Goal: Task Accomplishment & Management: Use online tool/utility

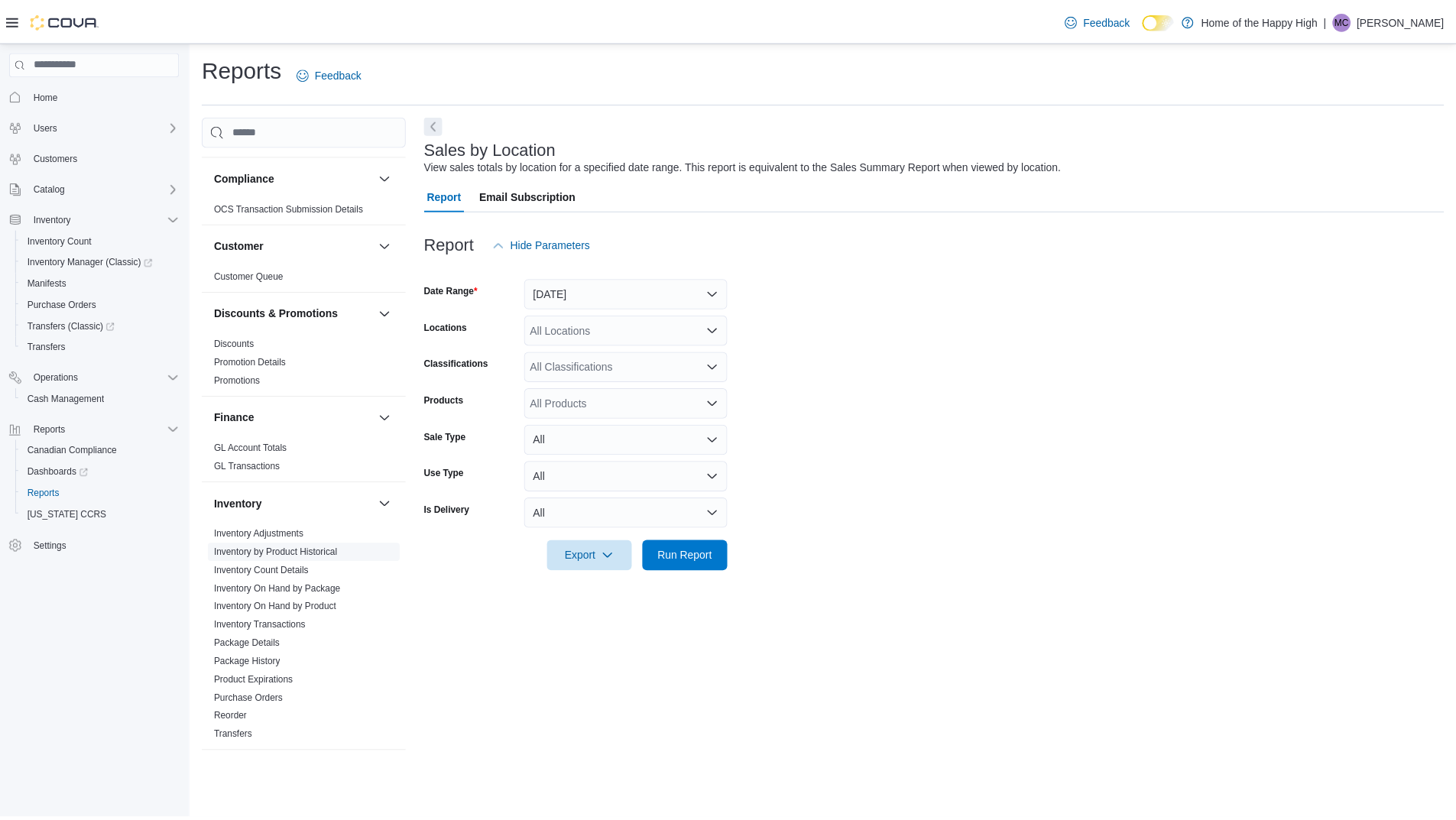
scroll to position [153, 0]
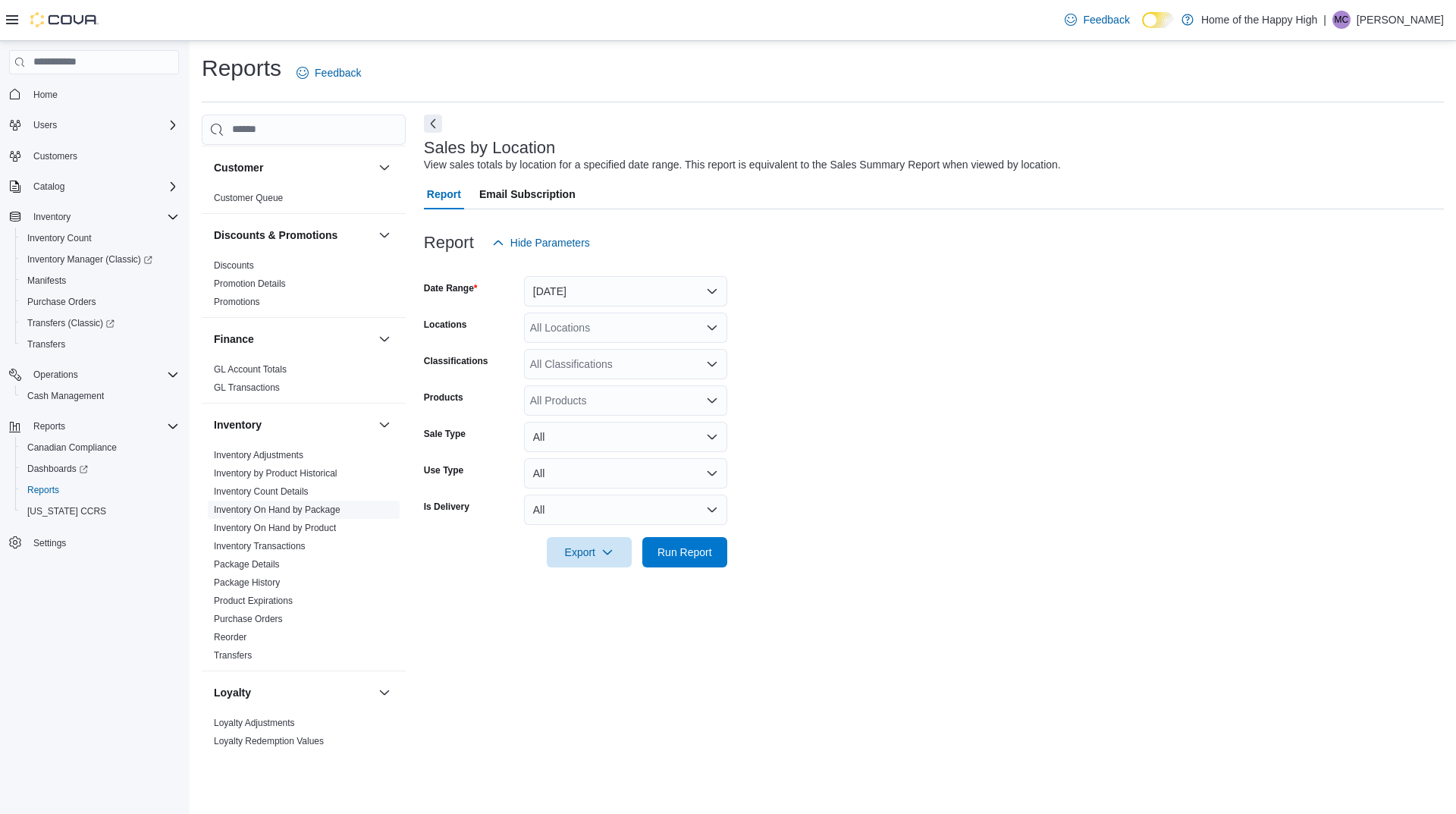
click at [321, 509] on link "Inventory On Hand by Package" at bounding box center [276, 510] width 127 height 11
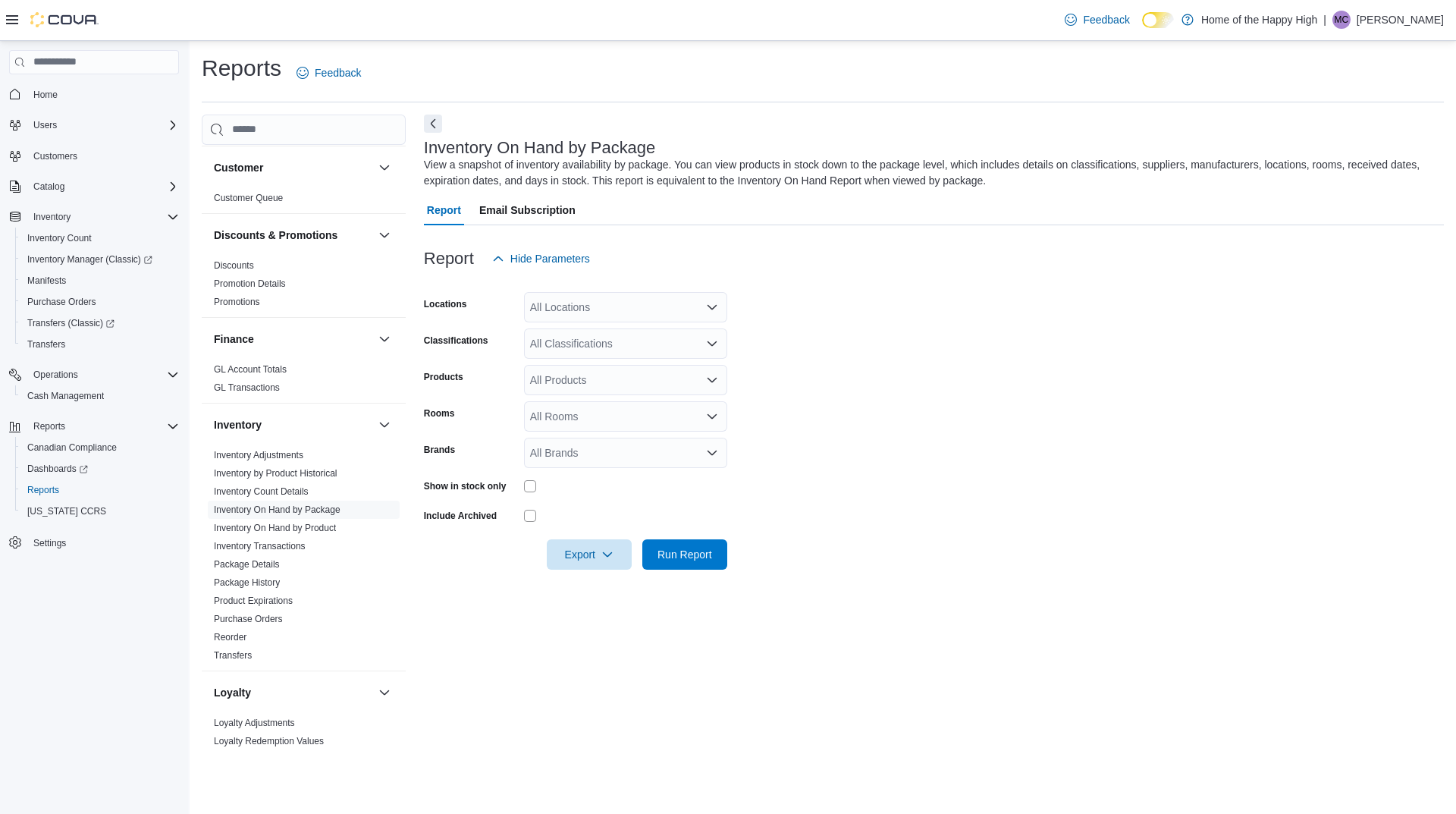
click at [581, 307] on div "All Locations" at bounding box center [625, 307] width 203 height 30
type input "*******"
click at [644, 341] on button "Orillia - Mississauga St - Friendly Stranger" at bounding box center [625, 333] width 203 height 22
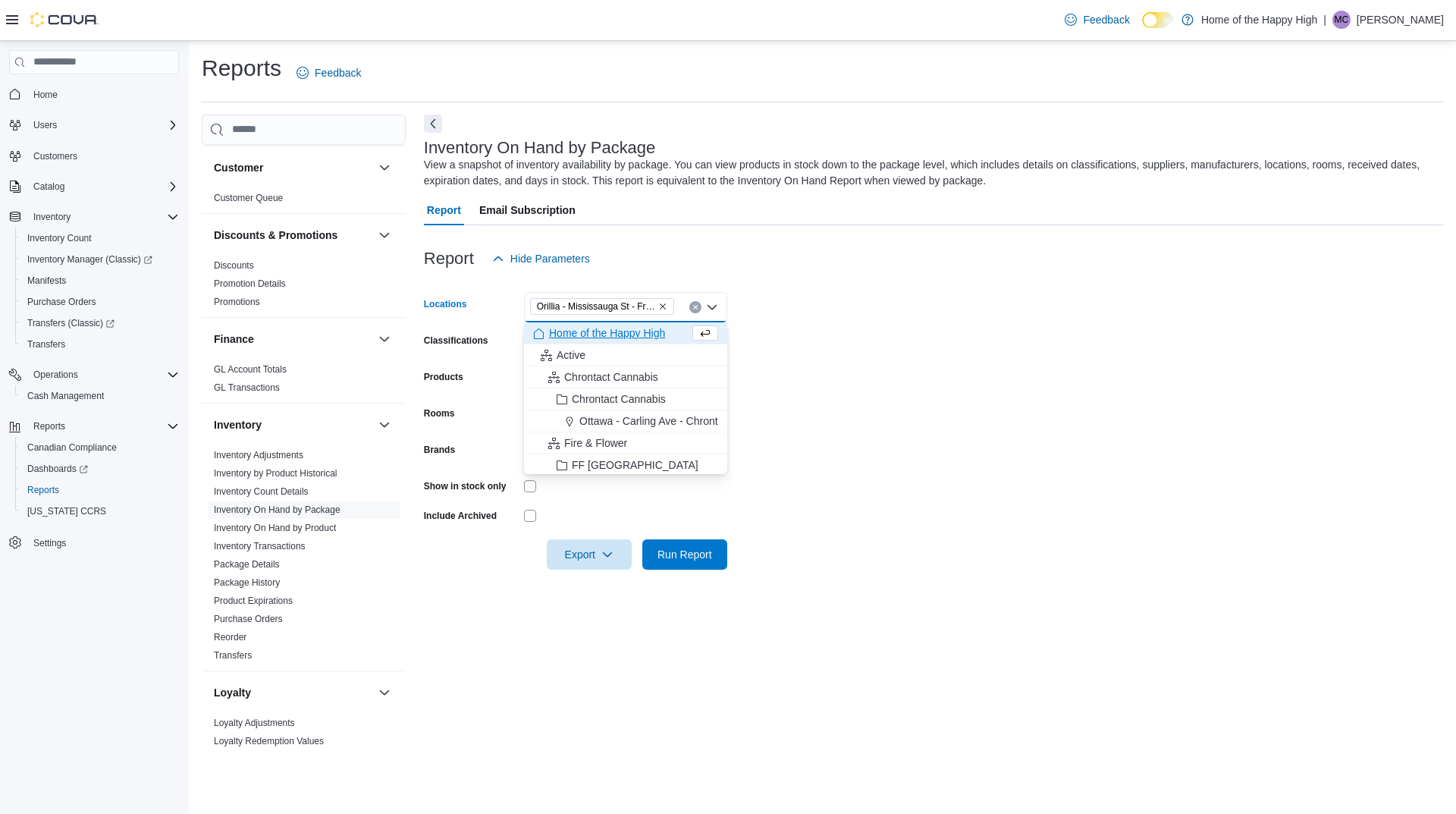
click at [1147, 356] on form "Locations [GEOGRAPHIC_DATA] - [GEOGRAPHIC_DATA] St - Friendly Stranger Combo bo…" at bounding box center [934, 422] width 1020 height 296
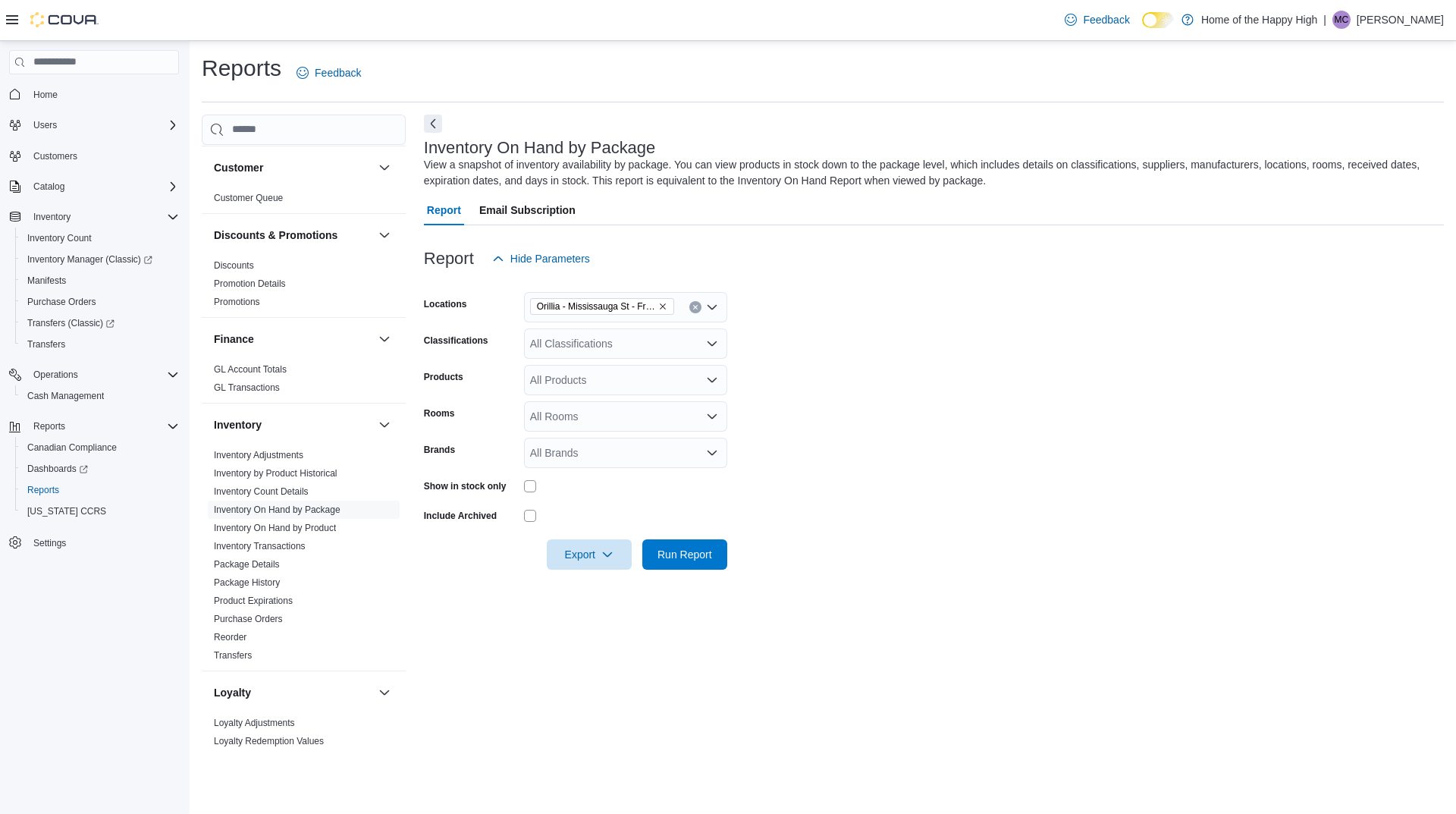
click at [575, 344] on div "All Classifications" at bounding box center [625, 343] width 203 height 30
click at [824, 339] on form "Locations [GEOGRAPHIC_DATA] - [GEOGRAPHIC_DATA] St - Friendly Stranger Classifi…" at bounding box center [934, 422] width 1020 height 296
click at [629, 350] on div "All Classifications" at bounding box center [625, 343] width 203 height 30
click at [884, 339] on form "Locations [GEOGRAPHIC_DATA] - [GEOGRAPHIC_DATA] St - Friendly Stranger Classifi…" at bounding box center [934, 422] width 1020 height 296
click at [618, 384] on div "All Products" at bounding box center [625, 380] width 203 height 30
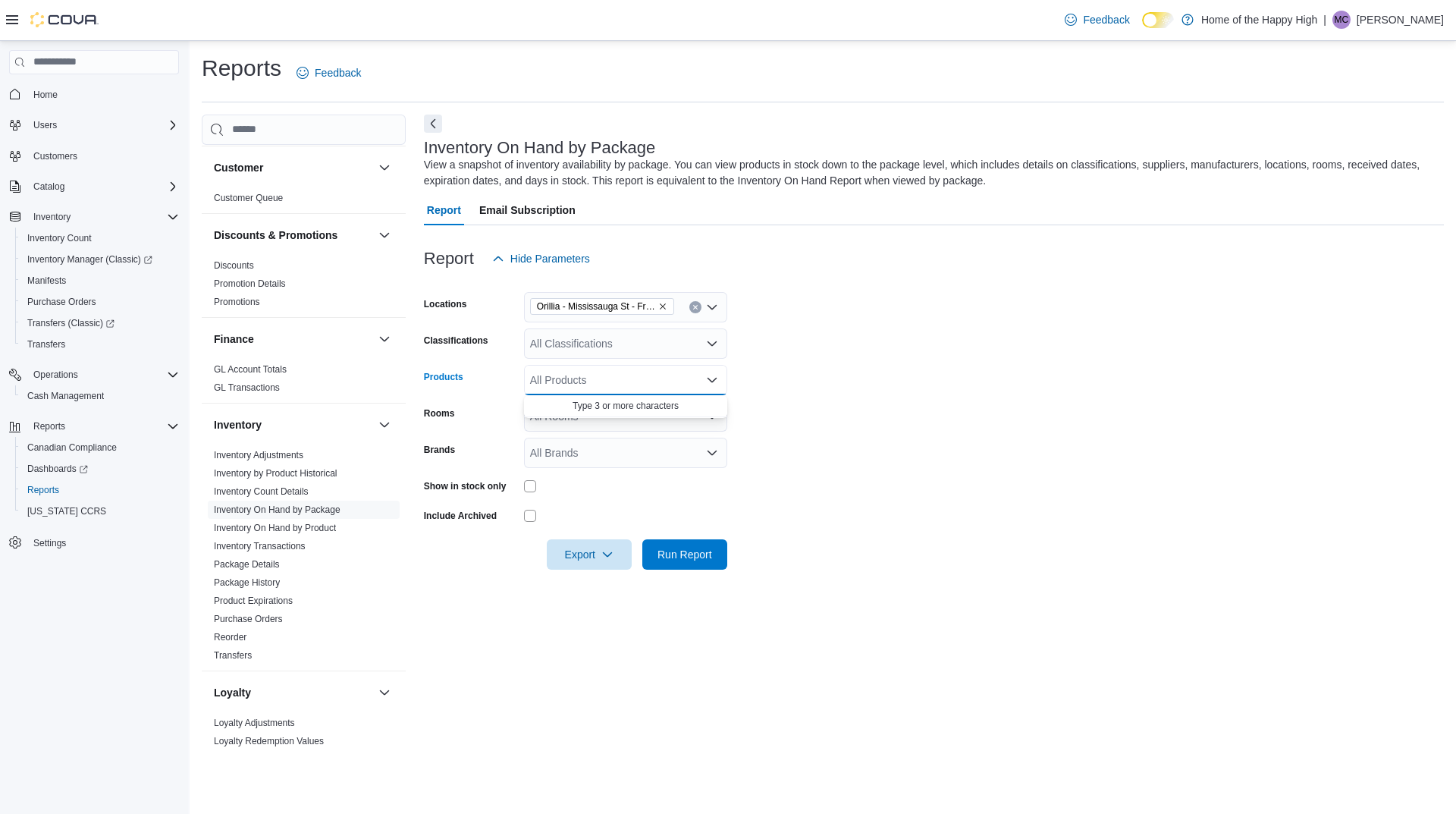
click at [962, 391] on form "Locations [GEOGRAPHIC_DATA] - [GEOGRAPHIC_DATA] St - Friendly Stranger Classifi…" at bounding box center [934, 422] width 1020 height 296
click at [667, 421] on div "All Rooms" at bounding box center [625, 416] width 203 height 30
type input "*******"
click at [685, 465] on span "Orillia - Mississauga St - Friendly Stranger - Sellable" at bounding box center [625, 464] width 185 height 16
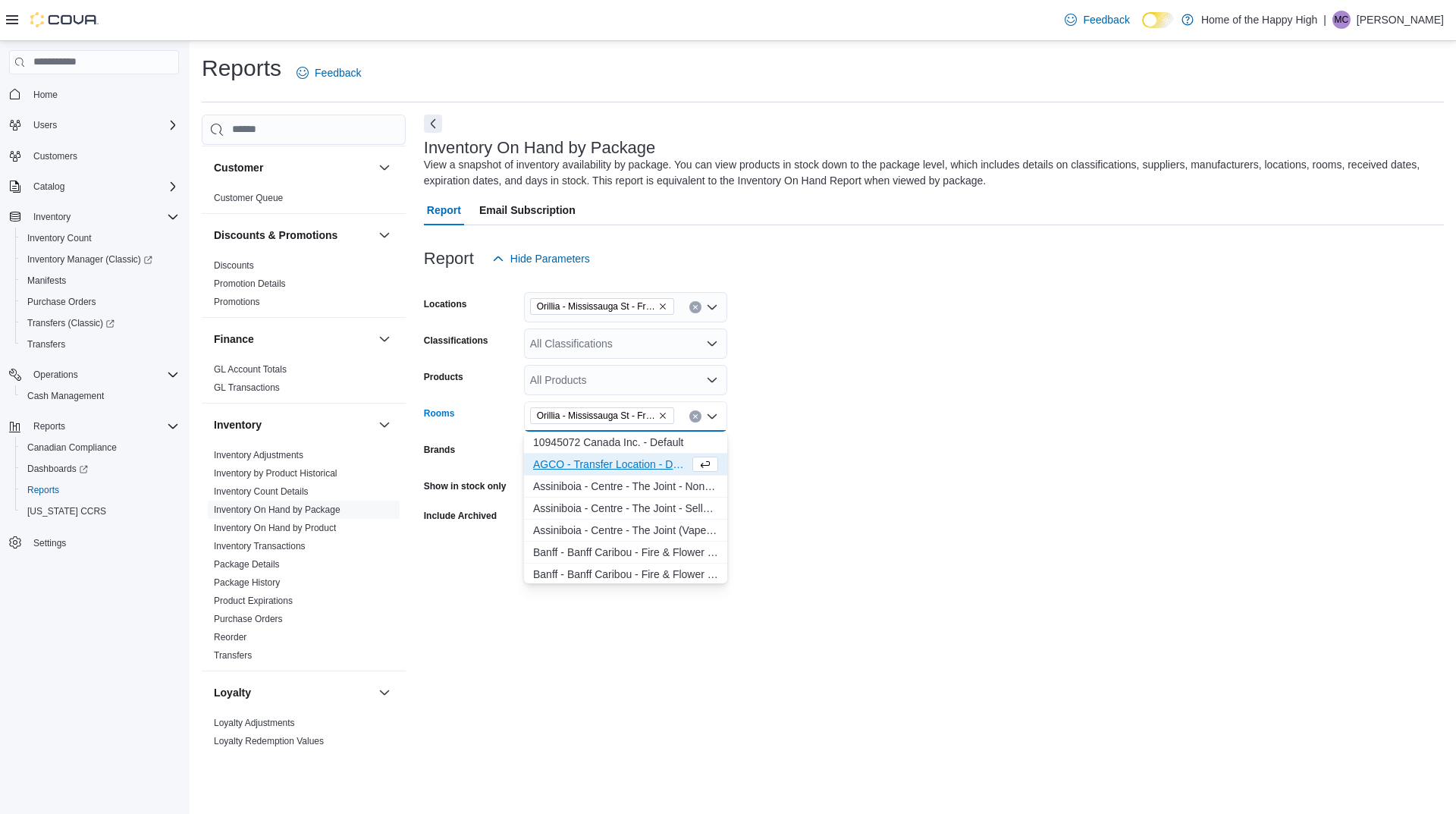
click at [1015, 449] on form "Locations [GEOGRAPHIC_DATA] - [GEOGRAPHIC_DATA] St - Friendly Stranger Classifi…" at bounding box center [934, 422] width 1020 height 296
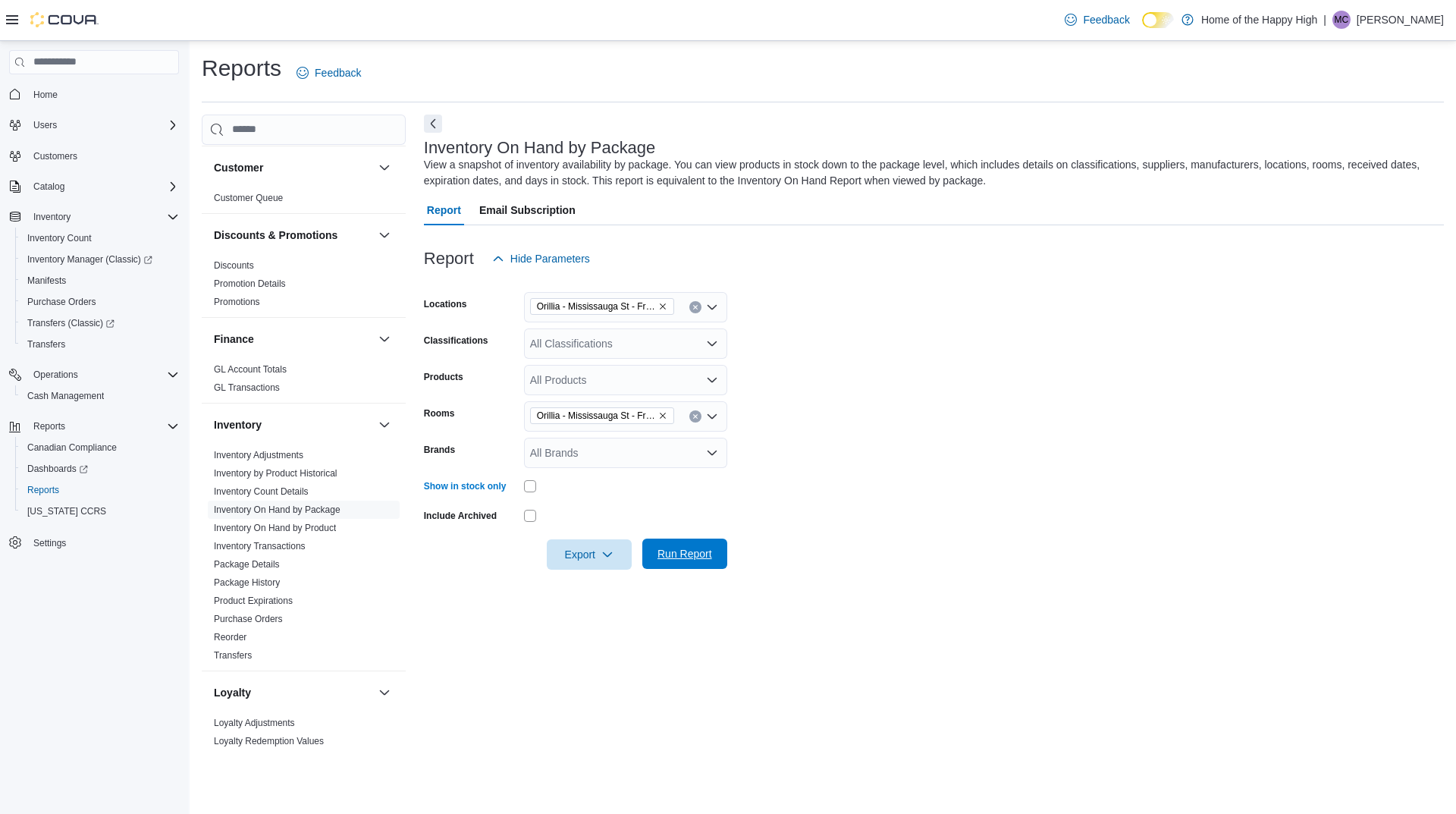
click at [680, 558] on span "Run Report" at bounding box center [685, 553] width 55 height 16
click at [608, 559] on span "Export" at bounding box center [583, 553] width 67 height 30
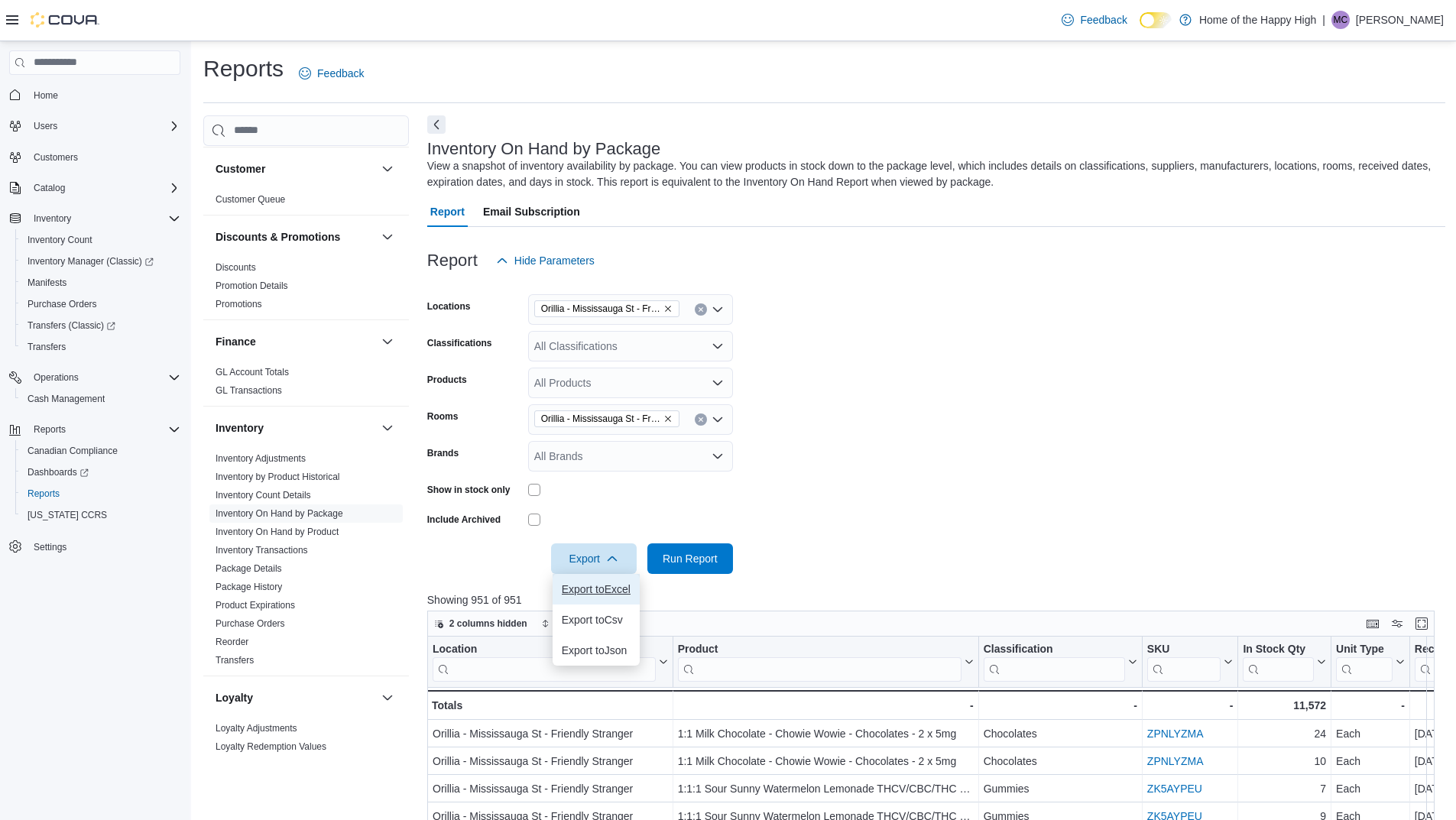
click at [575, 584] on span "Export to Excel" at bounding box center [596, 588] width 69 height 12
